Goal: Information Seeking & Learning: Learn about a topic

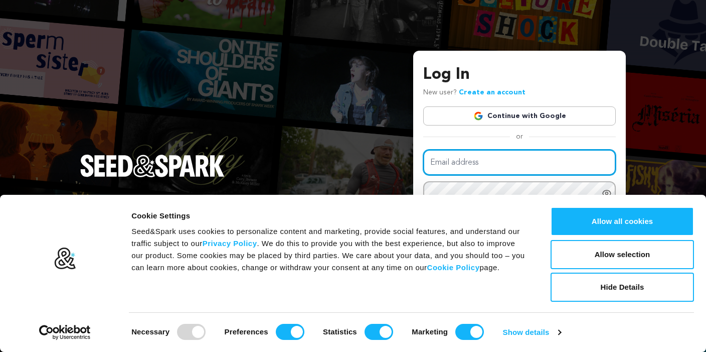
click at [517, 159] on input "Email address" at bounding box center [519, 163] width 193 height 26
type input "elliotstevens1210@gmail.com"
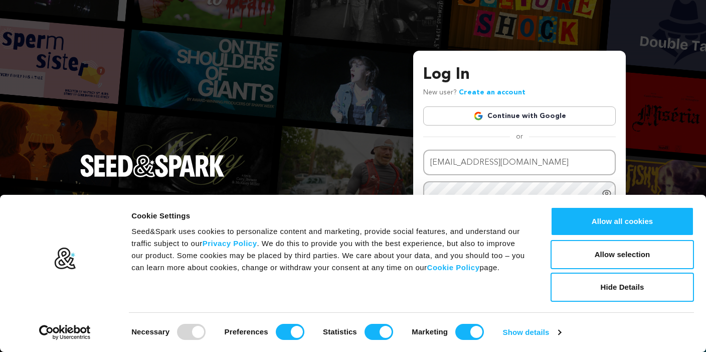
click at [511, 110] on link "Continue with Google" at bounding box center [519, 115] width 193 height 19
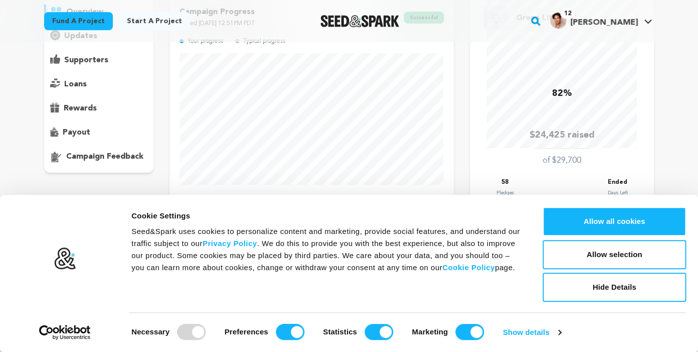
scroll to position [36, 0]
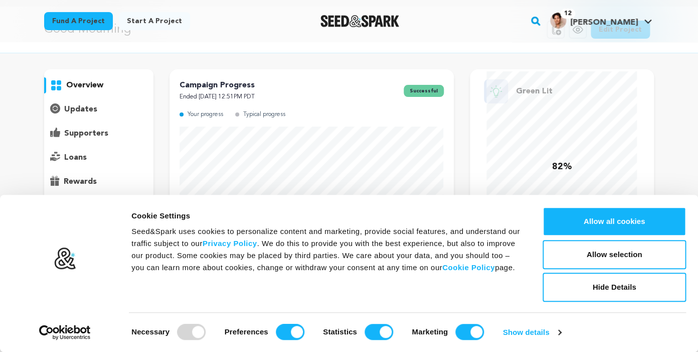
click at [88, 81] on p "overview" at bounding box center [84, 85] width 37 height 12
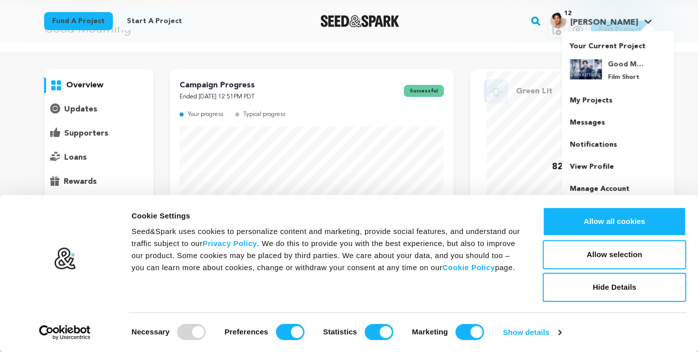
click at [647, 31] on div at bounding box center [648, 28] width 20 height 10
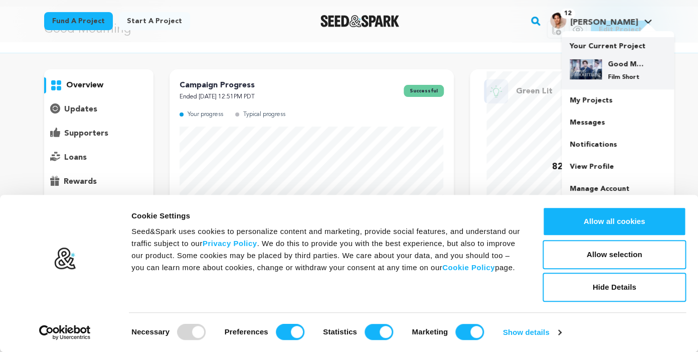
click at [614, 69] on h4 "Good Mourning" at bounding box center [626, 64] width 36 height 10
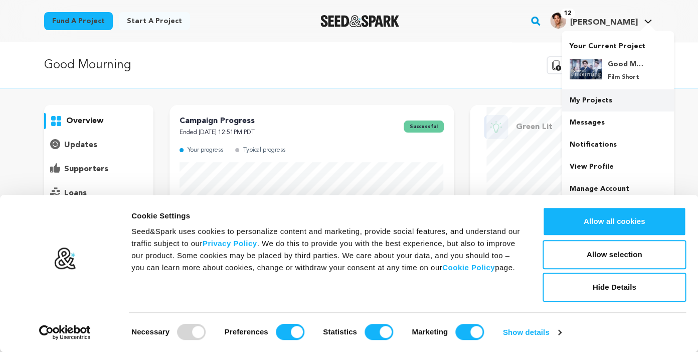
click at [593, 100] on link "My Projects" at bounding box center [618, 100] width 112 height 22
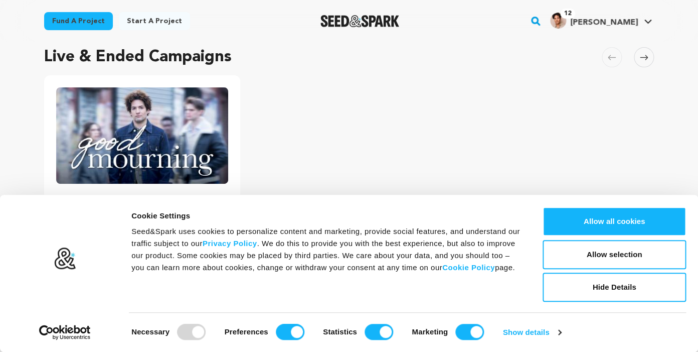
scroll to position [73, 0]
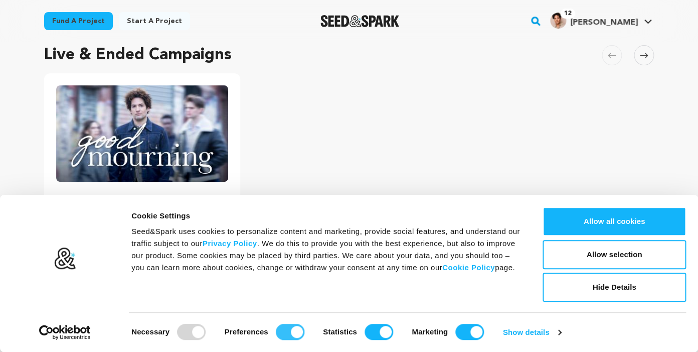
click at [290, 333] on input "Preferences" at bounding box center [290, 332] width 29 height 16
checkbox input "false"
click at [349, 328] on strong "Statistics" at bounding box center [340, 331] width 34 height 9
click at [365, 328] on input "Statistics" at bounding box center [379, 332] width 29 height 16
checkbox input "false"
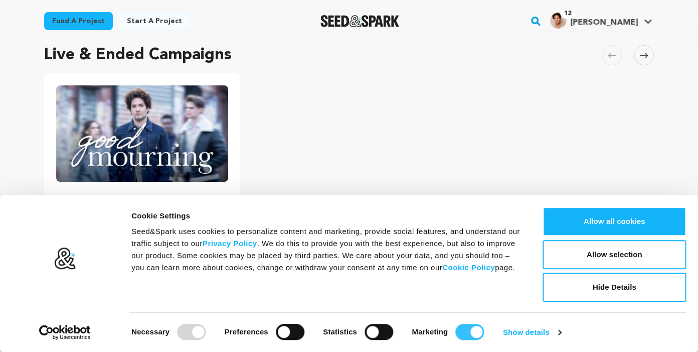
click at [462, 333] on input "Marketing" at bounding box center [470, 332] width 29 height 16
checkbox input "false"
click at [625, 252] on button "Allow selection" at bounding box center [615, 254] width 144 height 29
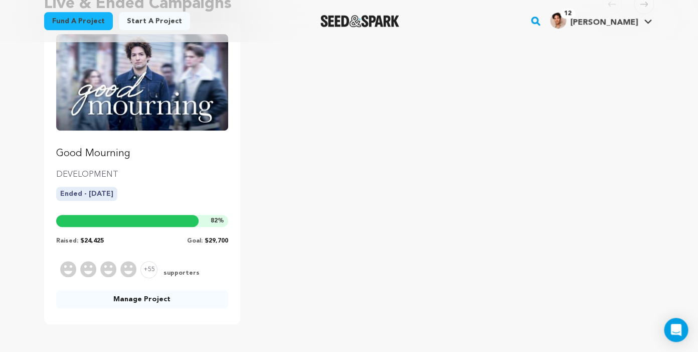
scroll to position [125, 0]
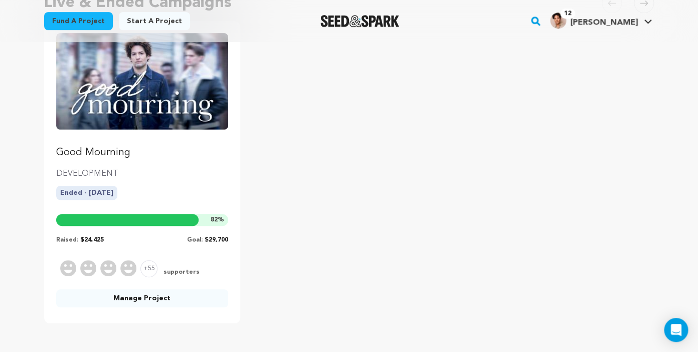
click at [143, 82] on img "Fund Good Mourning" at bounding box center [142, 81] width 172 height 96
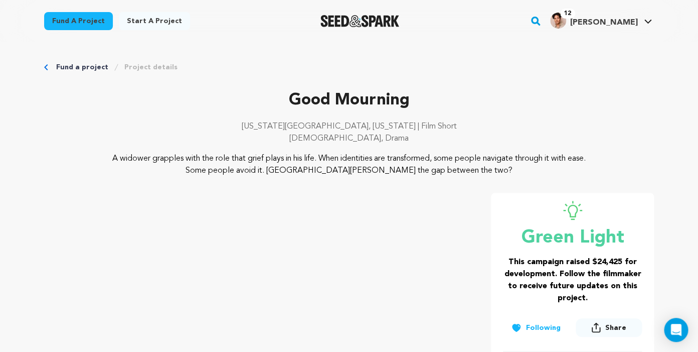
drag, startPoint x: 107, startPoint y: 158, endPoint x: 471, endPoint y: 168, distance: 364.4
click at [471, 168] on p "A widower grapples with the role that grief plays in his life. When identities …" at bounding box center [349, 165] width 488 height 24
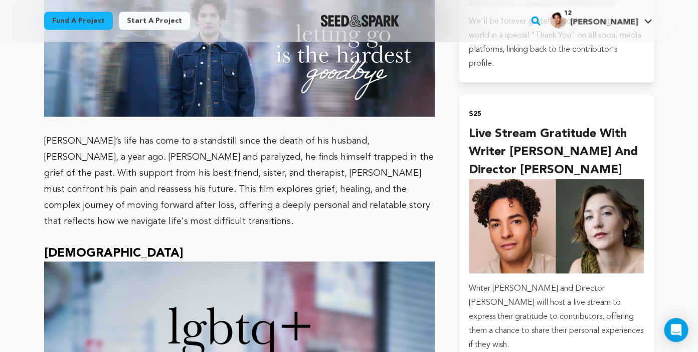
scroll to position [769, 0]
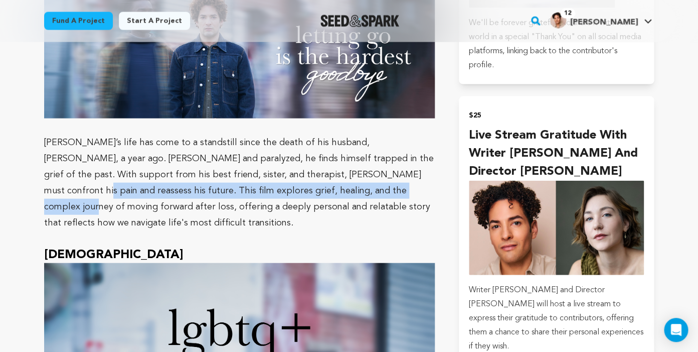
drag, startPoint x: 367, startPoint y: 156, endPoint x: 352, endPoint y: 175, distance: 24.6
click at [352, 175] on p "[PERSON_NAME]’s life has come to a standstill since the death of his husband, […" at bounding box center [239, 182] width 391 height 96
copy p "This film explores grief, healing, and the complex journey of moving forward af…"
